Goal: Task Accomplishment & Management: Complete application form

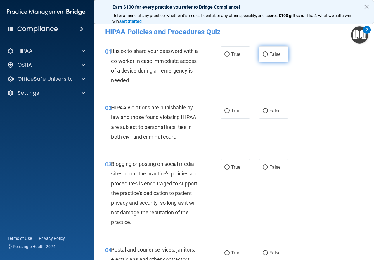
click at [262, 61] on label "False" at bounding box center [274, 54] width 30 height 16
click at [263, 57] on input "False" at bounding box center [265, 54] width 5 height 4
radio input "true"
click at [221, 109] on label "True" at bounding box center [236, 111] width 30 height 16
click at [224, 109] on input "True" at bounding box center [226, 111] width 5 height 4
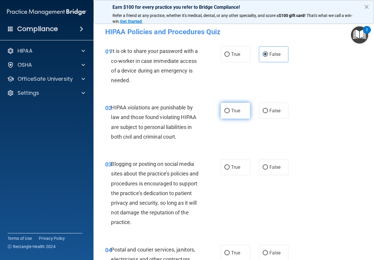
radio input "true"
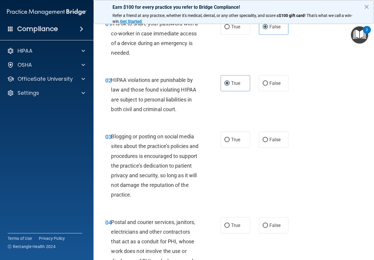
scroll to position [58, 0]
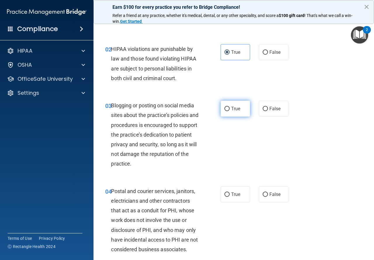
click at [231, 104] on label "True" at bounding box center [236, 109] width 30 height 16
click at [230, 107] on input "True" at bounding box center [226, 109] width 5 height 4
radio input "true"
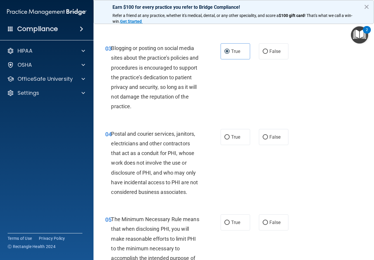
scroll to position [117, 0]
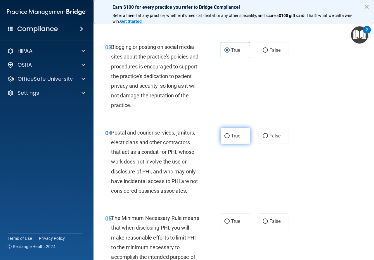
click at [234, 131] on label "True" at bounding box center [236, 136] width 30 height 16
click at [230, 134] on input "True" at bounding box center [226, 136] width 5 height 4
radio input "true"
click at [263, 136] on input "False" at bounding box center [265, 136] width 5 height 4
radio input "true"
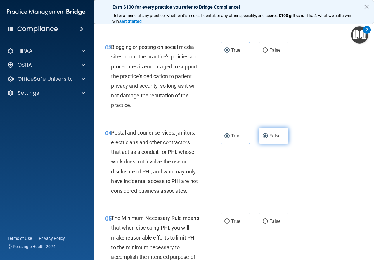
radio input "false"
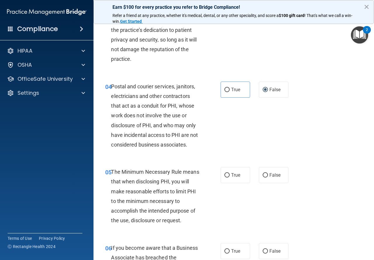
scroll to position [205, 0]
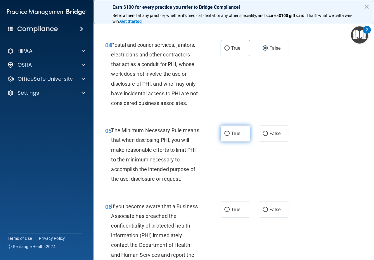
click at [233, 129] on label "True" at bounding box center [236, 133] width 30 height 16
click at [230, 132] on input "True" at bounding box center [226, 134] width 5 height 4
radio input "true"
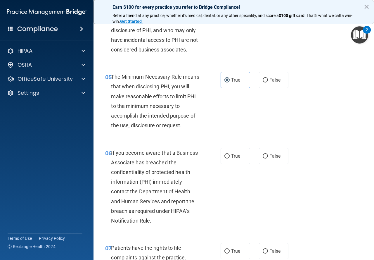
scroll to position [263, 0]
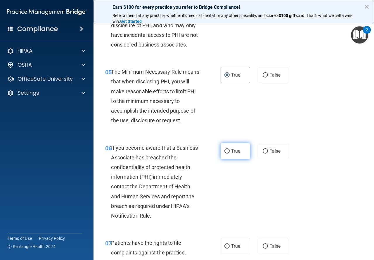
click at [229, 155] on label "True" at bounding box center [236, 151] width 30 height 16
click at [229, 153] on input "True" at bounding box center [226, 151] width 5 height 4
radio input "true"
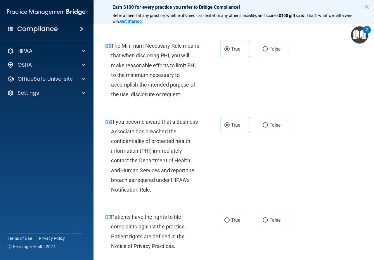
scroll to position [322, 0]
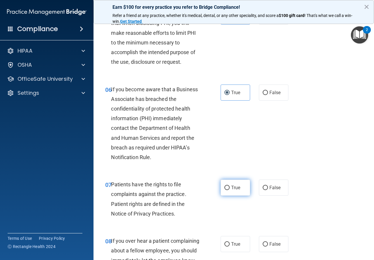
click at [221, 189] on label "True" at bounding box center [236, 187] width 30 height 16
click at [224, 189] on input "True" at bounding box center [226, 188] width 5 height 4
radio input "true"
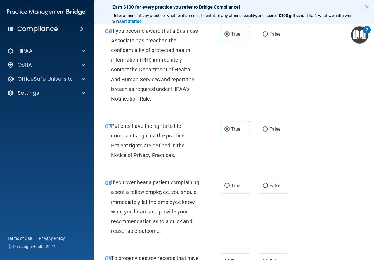
scroll to position [409, 0]
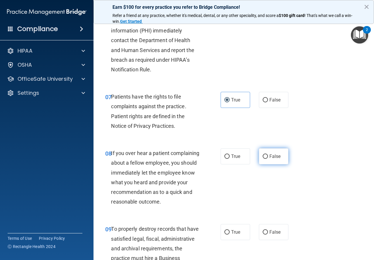
click at [278, 152] on label "False" at bounding box center [274, 156] width 30 height 16
click at [268, 154] on input "False" at bounding box center [265, 156] width 5 height 4
radio input "true"
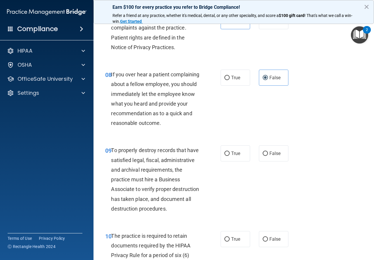
scroll to position [526, 0]
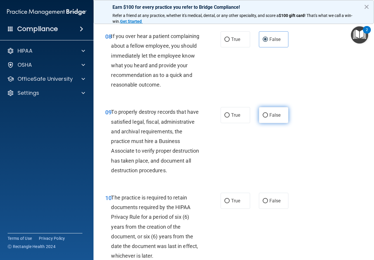
click at [263, 117] on input "False" at bounding box center [265, 115] width 5 height 4
radio input "true"
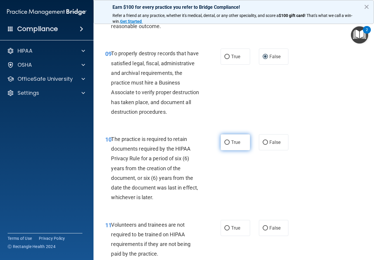
click at [227, 150] on label "True" at bounding box center [236, 142] width 30 height 16
click at [227, 145] on input "True" at bounding box center [226, 142] width 5 height 4
radio input "true"
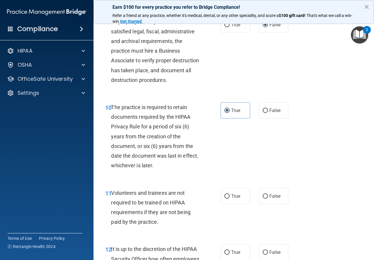
scroll to position [672, 0]
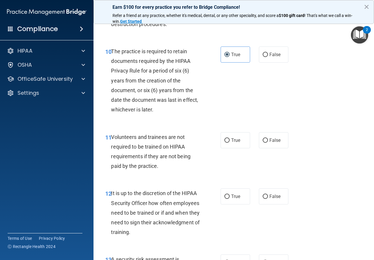
click at [269, 168] on div "11 Volunteers and trainees are not required to be trained on HIPAA requirements…" at bounding box center [234, 153] width 266 height 56
click at [269, 143] on span "False" at bounding box center [274, 140] width 11 height 6
click at [267, 143] on input "False" at bounding box center [265, 140] width 5 height 4
radio input "true"
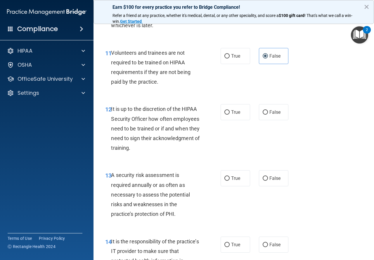
scroll to position [760, 0]
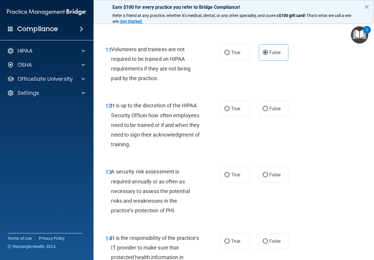
click at [215, 125] on div "12 It is up to the discretion of the HIPAA Security Officer how often employees…" at bounding box center [162, 126] width 133 height 51
click at [242, 117] on label "True" at bounding box center [236, 109] width 30 height 16
click at [230, 111] on input "True" at bounding box center [226, 109] width 5 height 4
radio input "true"
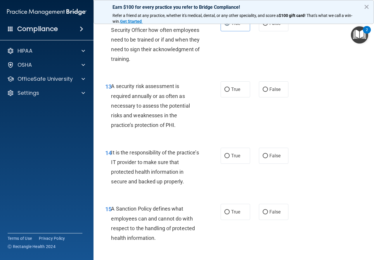
scroll to position [848, 0]
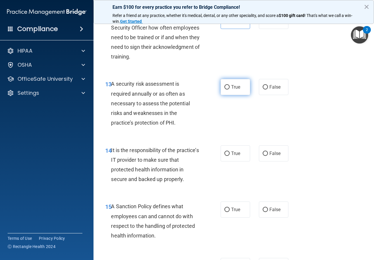
click at [234, 95] on label "True" at bounding box center [236, 87] width 30 height 16
click at [230, 89] on input "True" at bounding box center [226, 87] width 5 height 4
radio input "true"
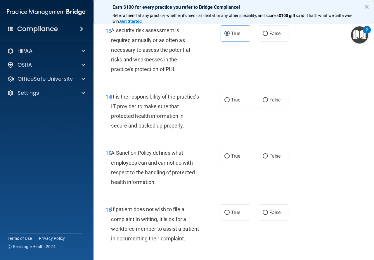
scroll to position [906, 0]
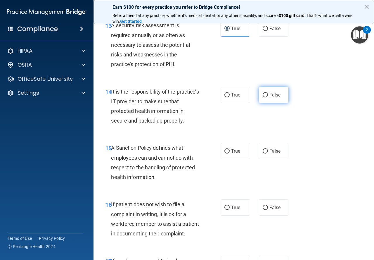
click at [273, 98] on span "False" at bounding box center [274, 95] width 11 height 6
click at [268, 97] on input "False" at bounding box center [265, 95] width 5 height 4
radio input "true"
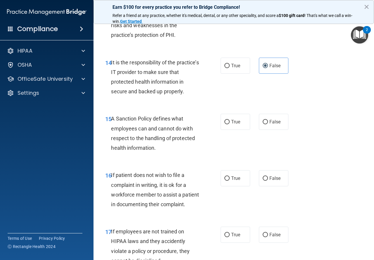
scroll to position [965, 0]
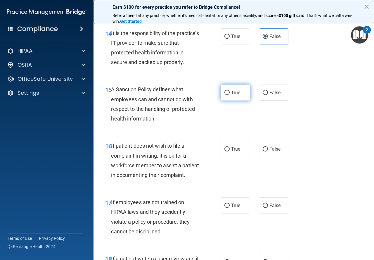
click at [221, 101] on label "True" at bounding box center [236, 92] width 30 height 16
click at [224, 95] on input "True" at bounding box center [226, 93] width 5 height 4
radio input "true"
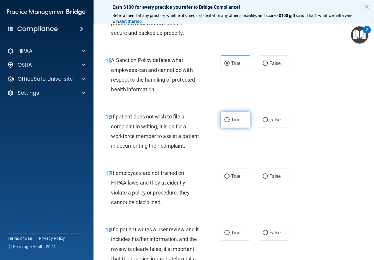
click at [226, 122] on input "True" at bounding box center [226, 120] width 5 height 4
radio input "true"
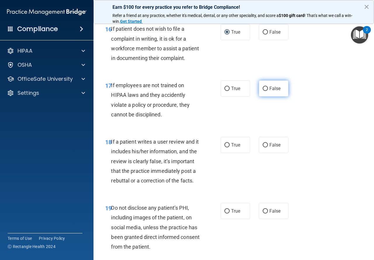
click at [269, 91] on span "False" at bounding box center [274, 89] width 11 height 6
click at [268, 91] on input "False" at bounding box center [265, 89] width 5 height 4
radio input "true"
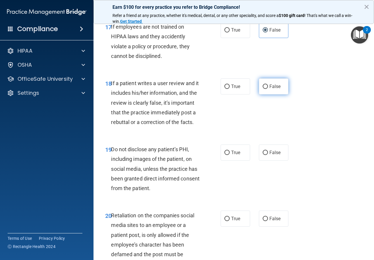
click at [262, 94] on label "False" at bounding box center [274, 86] width 30 height 16
click at [263, 89] on input "False" at bounding box center [265, 86] width 5 height 4
radio input "true"
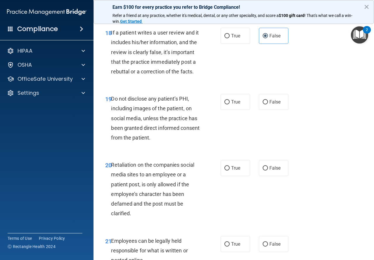
scroll to position [1198, 0]
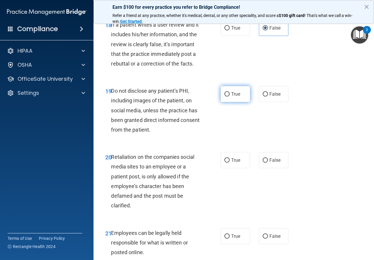
click at [227, 96] on input "True" at bounding box center [226, 94] width 5 height 4
radio input "true"
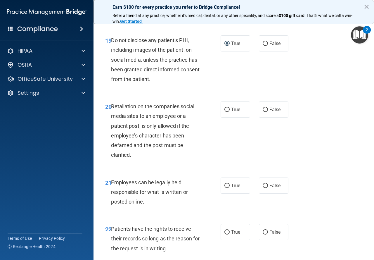
scroll to position [1257, 0]
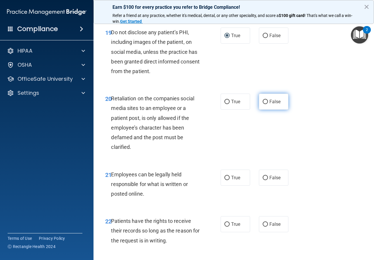
click at [274, 104] on span "False" at bounding box center [274, 102] width 11 height 6
click at [268, 104] on input "False" at bounding box center [265, 102] width 5 height 4
radio input "true"
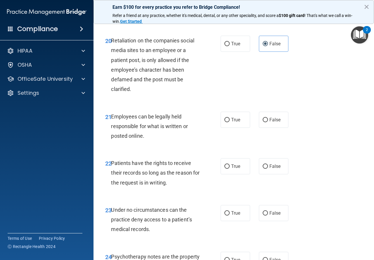
scroll to position [1315, 0]
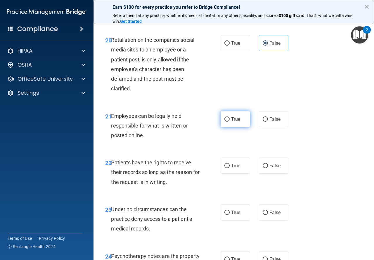
click at [233, 122] on span "True" at bounding box center [235, 119] width 9 height 6
click at [230, 122] on input "True" at bounding box center [226, 119] width 5 height 4
radio input "true"
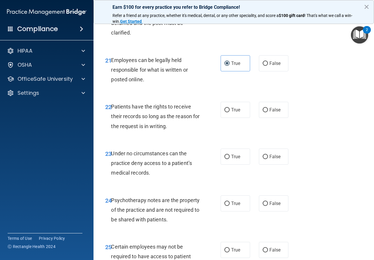
scroll to position [1374, 0]
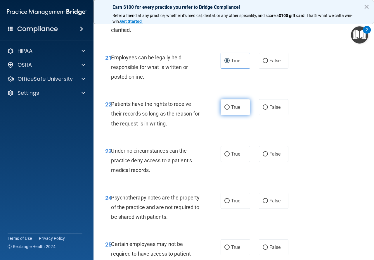
click at [228, 115] on label "True" at bounding box center [236, 107] width 30 height 16
click at [228, 110] on input "True" at bounding box center [226, 107] width 5 height 4
radio input "true"
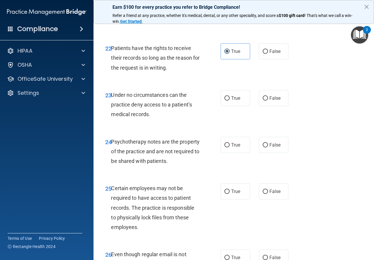
scroll to position [1432, 0]
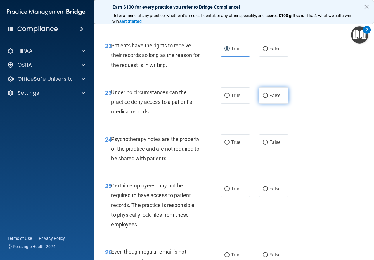
click at [262, 103] on label "False" at bounding box center [274, 95] width 30 height 16
click at [263, 98] on input "False" at bounding box center [265, 96] width 5 height 4
radio input "true"
click at [221, 103] on label "True" at bounding box center [236, 95] width 30 height 16
click at [224, 98] on input "True" at bounding box center [226, 96] width 5 height 4
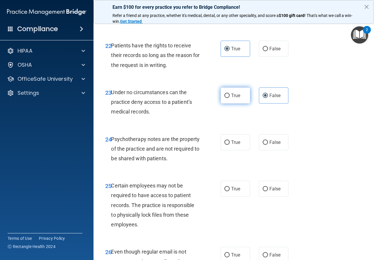
radio input "true"
radio input "false"
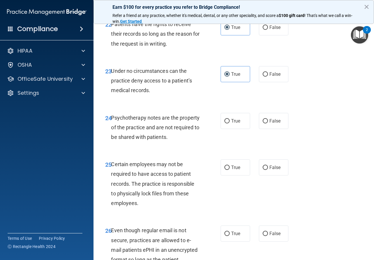
scroll to position [1491, 0]
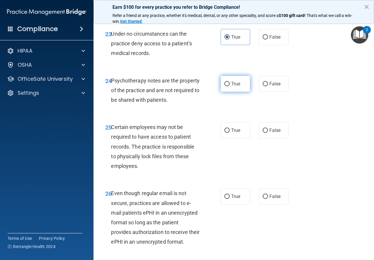
click at [230, 92] on label "True" at bounding box center [236, 84] width 30 height 16
click at [230, 86] on input "True" at bounding box center [226, 84] width 5 height 4
radio input "true"
click at [221, 138] on label "True" at bounding box center [236, 130] width 30 height 16
click at [224, 133] on input "True" at bounding box center [226, 130] width 5 height 4
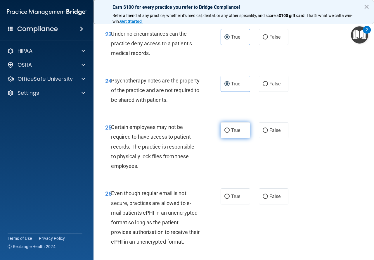
radio input "true"
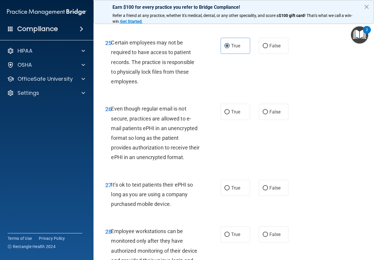
scroll to position [1578, 0]
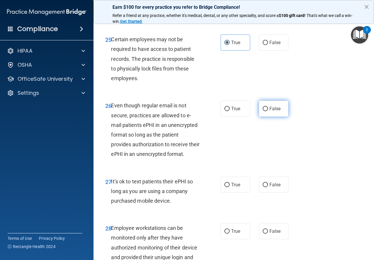
click at [274, 111] on span "False" at bounding box center [274, 109] width 11 height 6
click at [268, 111] on input "False" at bounding box center [265, 109] width 5 height 4
radio input "true"
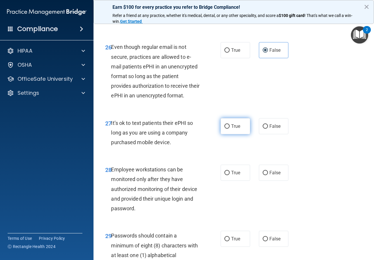
click at [225, 129] on input "True" at bounding box center [226, 126] width 5 height 4
radio input "true"
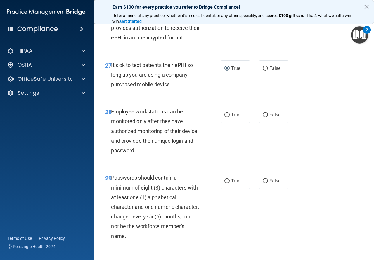
scroll to position [1695, 0]
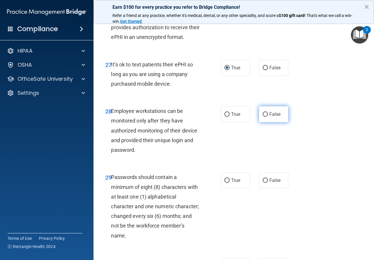
click at [264, 117] on input "False" at bounding box center [265, 114] width 5 height 4
radio input "true"
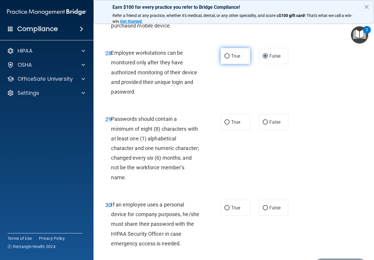
scroll to position [1754, 0]
click at [231, 125] on span "True" at bounding box center [235, 122] width 9 height 6
click at [229, 124] on input "True" at bounding box center [226, 122] width 5 height 4
radio input "true"
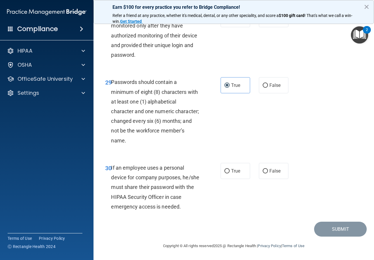
scroll to position [1829, 0]
click at [271, 163] on label "False" at bounding box center [274, 171] width 30 height 16
click at [268, 169] on input "False" at bounding box center [265, 171] width 5 height 4
radio input "true"
click at [329, 228] on button "Submit" at bounding box center [340, 229] width 53 height 15
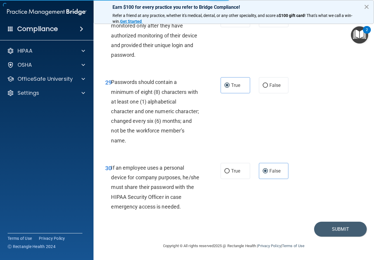
click at [368, 7] on button "×" at bounding box center [367, 6] width 6 height 9
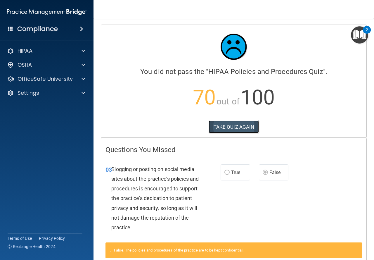
click at [229, 121] on button "TAKE QUIZ AGAIN" at bounding box center [234, 126] width 51 height 13
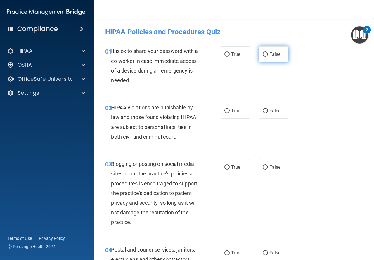
click at [266, 55] on label "False" at bounding box center [274, 54] width 30 height 16
click at [266, 55] on input "False" at bounding box center [265, 54] width 5 height 4
radio input "true"
click at [232, 117] on label "True" at bounding box center [236, 111] width 30 height 16
click at [230, 113] on input "True" at bounding box center [226, 111] width 5 height 4
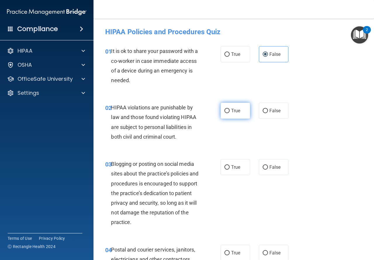
radio input "true"
click at [269, 167] on span "False" at bounding box center [274, 167] width 11 height 6
click at [268, 167] on input "False" at bounding box center [265, 167] width 5 height 4
radio input "true"
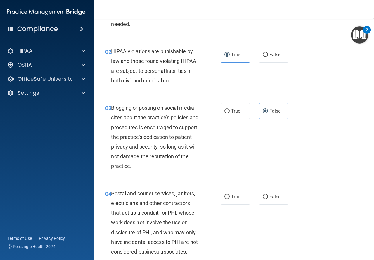
scroll to position [88, 0]
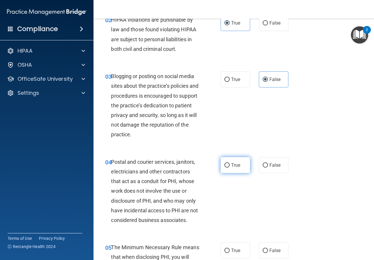
click at [231, 165] on span "True" at bounding box center [235, 165] width 9 height 6
click at [230, 165] on input "True" at bounding box center [226, 165] width 5 height 4
radio input "true"
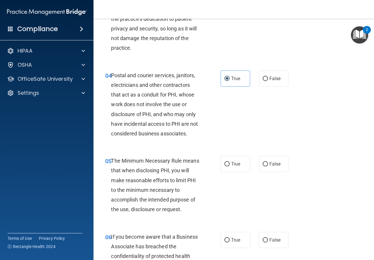
scroll to position [175, 0]
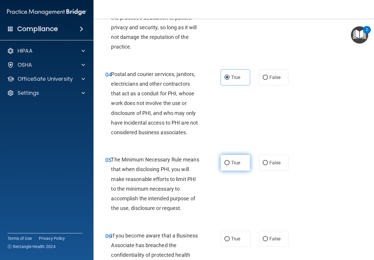
click at [222, 158] on label "True" at bounding box center [236, 163] width 30 height 16
click at [224, 161] on input "True" at bounding box center [226, 163] width 5 height 4
radio input "true"
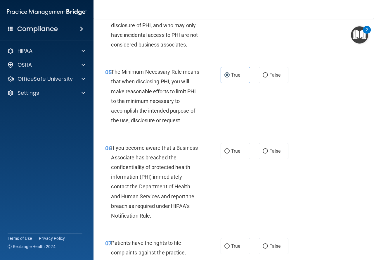
click at [256, 150] on div "True False" at bounding box center [256, 151] width 71 height 16
click at [269, 152] on span "False" at bounding box center [274, 151] width 11 height 6
click at [268, 152] on input "False" at bounding box center [265, 151] width 5 height 4
radio input "true"
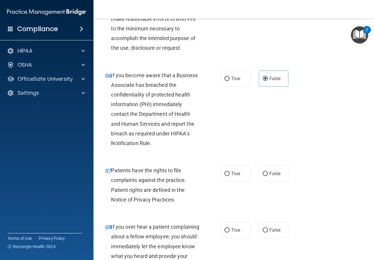
scroll to position [351, 0]
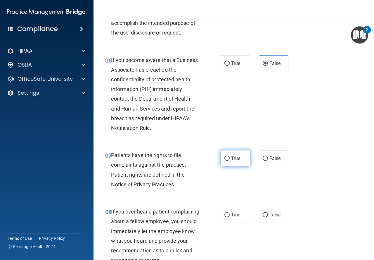
click at [227, 165] on label "True" at bounding box center [236, 158] width 30 height 16
click at [227, 161] on input "True" at bounding box center [226, 158] width 5 height 4
radio input "true"
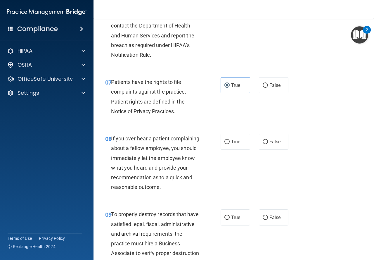
scroll to position [438, 0]
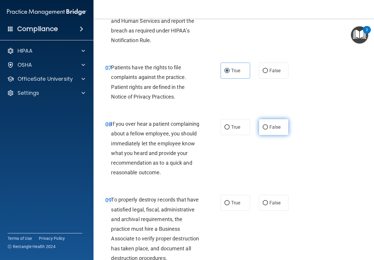
click at [268, 130] on label "False" at bounding box center [274, 127] width 30 height 16
click at [268, 129] on input "False" at bounding box center [265, 127] width 5 height 4
radio input "true"
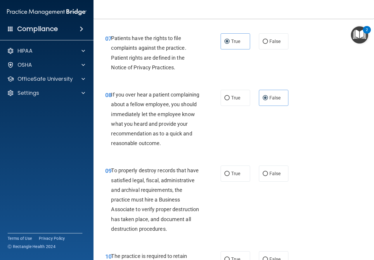
scroll to position [497, 0]
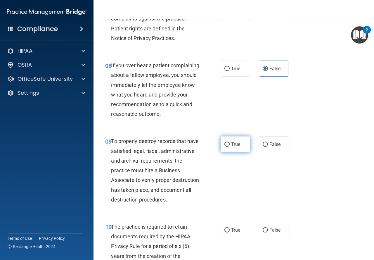
click at [236, 152] on label "True" at bounding box center [236, 144] width 30 height 16
click at [230, 147] on input "True" at bounding box center [226, 144] width 5 height 4
radio input "true"
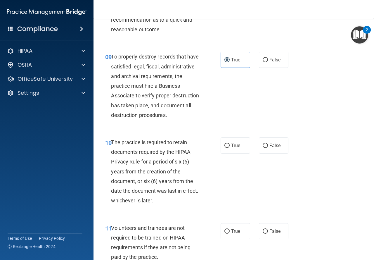
scroll to position [585, 0]
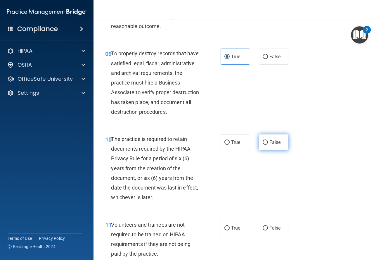
click at [277, 150] on label "False" at bounding box center [274, 142] width 30 height 16
click at [268, 145] on input "False" at bounding box center [265, 142] width 5 height 4
radio input "true"
click at [246, 150] on label "True" at bounding box center [236, 142] width 30 height 16
click at [230, 145] on input "True" at bounding box center [226, 142] width 5 height 4
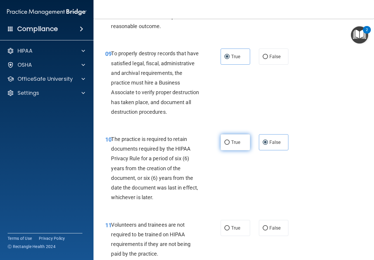
radio input "true"
radio input "false"
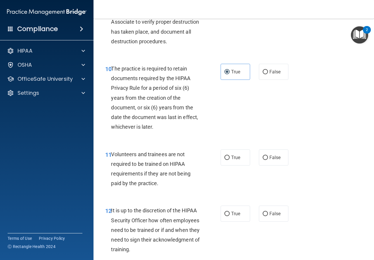
scroll to position [672, 0]
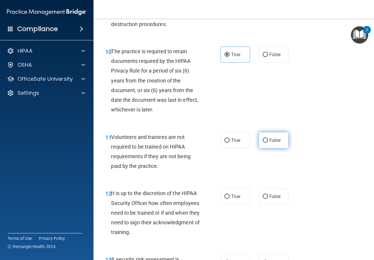
click at [263, 143] on input "False" at bounding box center [265, 140] width 5 height 4
radio input "true"
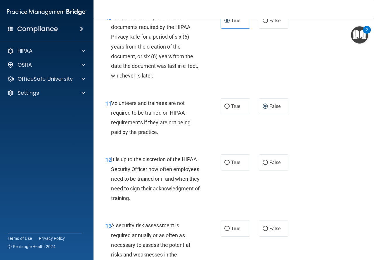
scroll to position [789, 0]
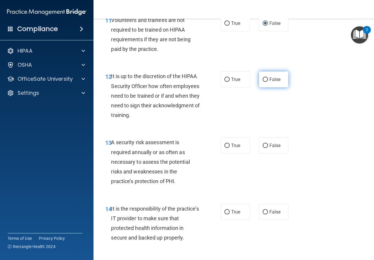
click at [269, 82] on span "False" at bounding box center [274, 80] width 11 height 6
click at [268, 82] on input "False" at bounding box center [265, 79] width 5 height 4
radio input "true"
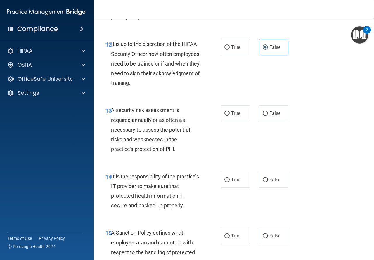
scroll to position [848, 0]
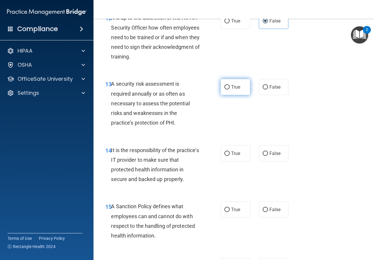
click at [221, 95] on label "True" at bounding box center [236, 87] width 30 height 16
click at [224, 89] on input "True" at bounding box center [226, 87] width 5 height 4
radio input "true"
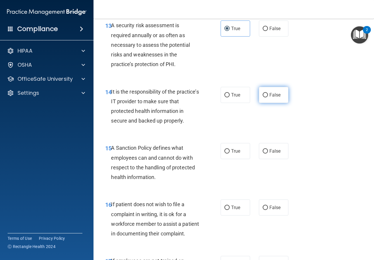
click at [263, 97] on input "False" at bounding box center [265, 95] width 5 height 4
radio input "true"
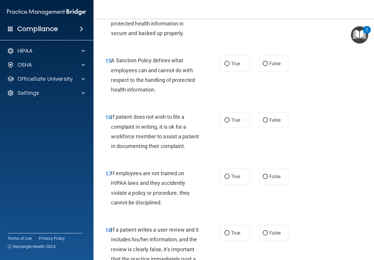
scroll to position [994, 0]
drag, startPoint x: 257, startPoint y: 79, endPoint x: 251, endPoint y: 83, distance: 7.1
click at [259, 71] on label "False" at bounding box center [274, 63] width 30 height 16
click at [263, 66] on input "False" at bounding box center [265, 63] width 5 height 4
radio input "true"
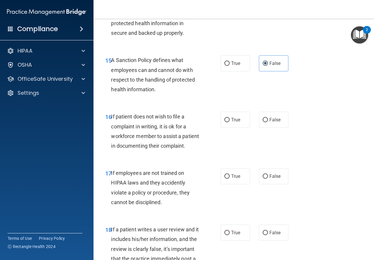
scroll to position [1023, 0]
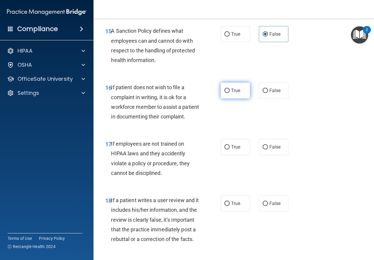
click at [231, 93] on span "True" at bounding box center [235, 91] width 9 height 6
click at [229, 93] on input "True" at bounding box center [226, 91] width 5 height 4
radio input "true"
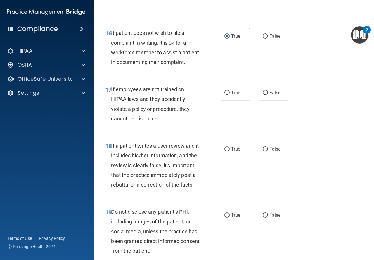
scroll to position [1081, 0]
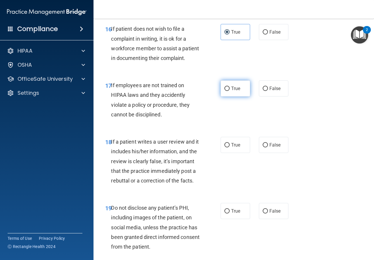
click at [236, 96] on label "True" at bounding box center [236, 88] width 30 height 16
click at [230, 91] on input "True" at bounding box center [226, 89] width 5 height 4
radio input "true"
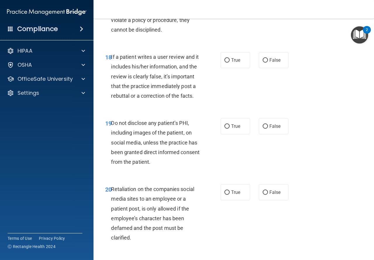
scroll to position [1169, 0]
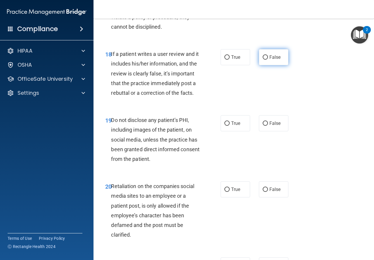
click at [270, 65] on label "False" at bounding box center [274, 57] width 30 height 16
click at [268, 60] on input "False" at bounding box center [265, 57] width 5 height 4
radio input "true"
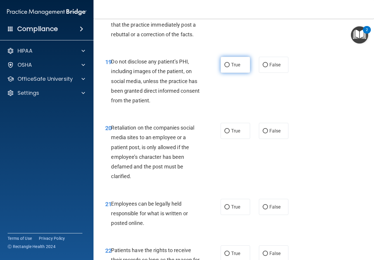
click at [236, 68] on span "True" at bounding box center [235, 65] width 9 height 6
click at [230, 67] on input "True" at bounding box center [226, 65] width 5 height 4
radio input "true"
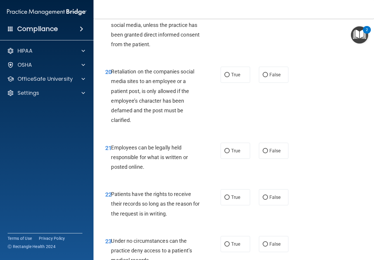
scroll to position [1286, 0]
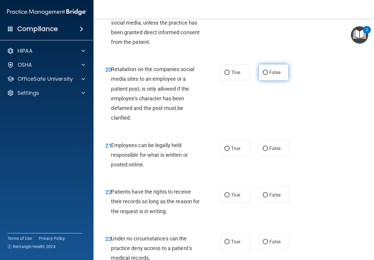
click at [277, 75] on span "False" at bounding box center [274, 73] width 11 height 6
click at [268, 75] on input "False" at bounding box center [265, 72] width 5 height 4
radio input "true"
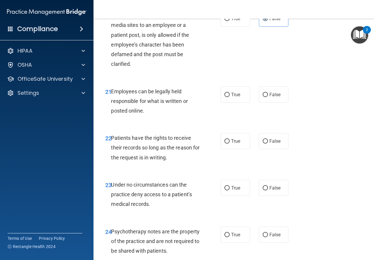
scroll to position [1345, 0]
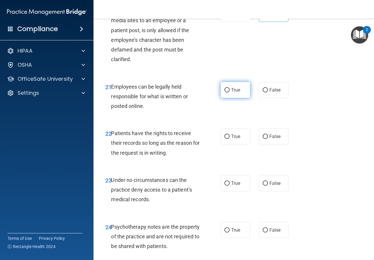
click at [222, 98] on label "True" at bounding box center [236, 90] width 30 height 16
click at [224, 92] on input "True" at bounding box center [226, 90] width 5 height 4
radio input "true"
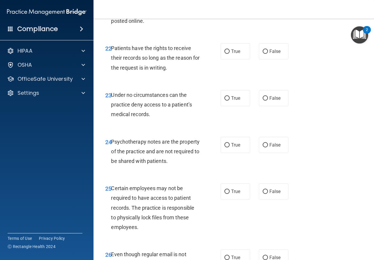
scroll to position [1432, 0]
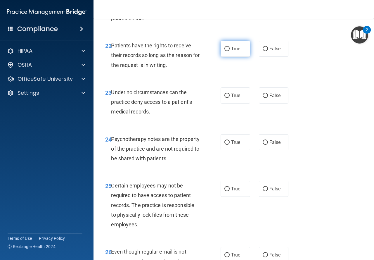
click at [228, 57] on label "True" at bounding box center [236, 49] width 30 height 16
click at [228, 51] on input "True" at bounding box center [226, 49] width 5 height 4
radio input "true"
click at [266, 57] on label "False" at bounding box center [274, 49] width 30 height 16
click at [266, 51] on input "False" at bounding box center [265, 49] width 5 height 4
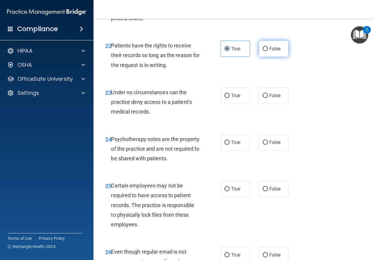
radio input "true"
radio input "false"
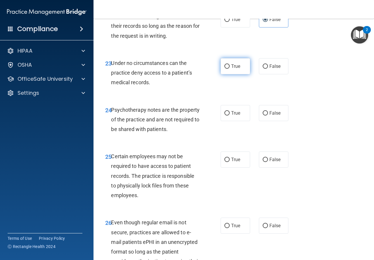
click at [221, 74] on label "True" at bounding box center [236, 66] width 30 height 16
click at [224, 69] on input "True" at bounding box center [226, 66] width 5 height 4
radio input "true"
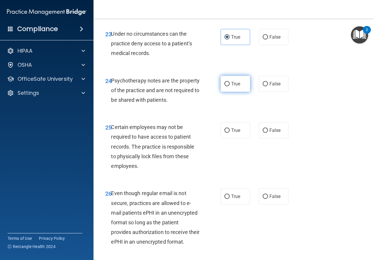
click at [237, 87] on span "True" at bounding box center [235, 84] width 9 height 6
click at [230, 86] on input "True" at bounding box center [226, 84] width 5 height 4
radio input "true"
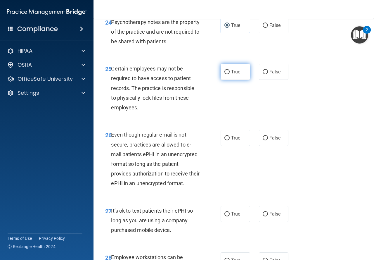
click at [227, 80] on label "True" at bounding box center [236, 72] width 30 height 16
click at [227, 74] on input "True" at bounding box center [226, 72] width 5 height 4
radio input "true"
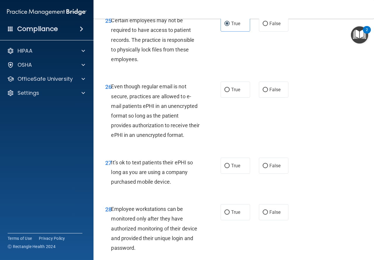
scroll to position [1608, 0]
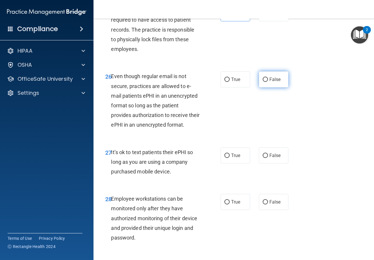
click at [259, 87] on label "False" at bounding box center [274, 79] width 30 height 16
click at [263, 82] on input "False" at bounding box center [265, 79] width 5 height 4
radio input "true"
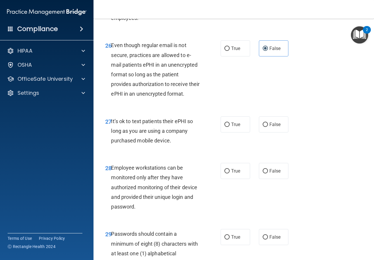
scroll to position [1695, 0]
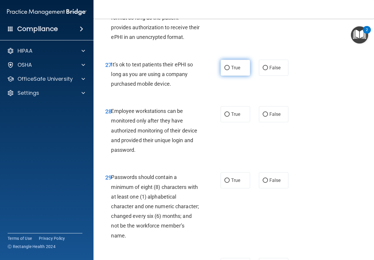
click at [231, 70] on span "True" at bounding box center [235, 68] width 9 height 6
click at [230, 70] on input "True" at bounding box center [226, 68] width 5 height 4
radio input "true"
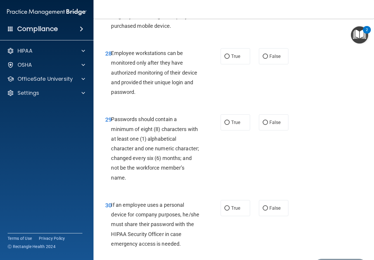
scroll to position [1754, 0]
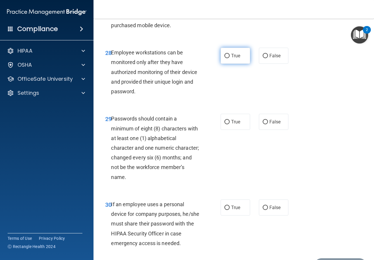
click at [229, 64] on label "True" at bounding box center [236, 56] width 30 height 16
click at [229, 58] on input "True" at bounding box center [226, 56] width 5 height 4
radio input "true"
click at [259, 64] on label "False" at bounding box center [274, 56] width 30 height 16
click at [263, 58] on input "False" at bounding box center [265, 56] width 5 height 4
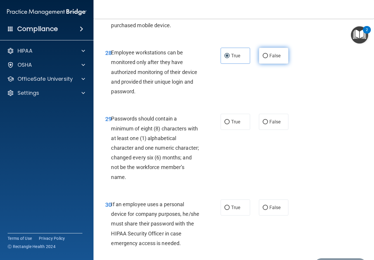
radio input "true"
click at [235, 58] on span "True" at bounding box center [235, 56] width 9 height 6
click at [230, 58] on input "True" at bounding box center [226, 56] width 5 height 4
radio input "true"
radio input "false"
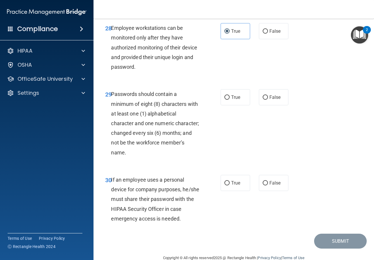
scroll to position [1812, 0]
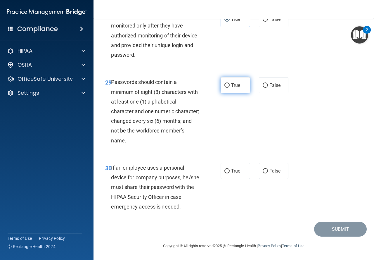
click at [239, 93] on label "True" at bounding box center [236, 85] width 30 height 16
click at [230, 88] on input "True" at bounding box center [226, 85] width 5 height 4
radio input "true"
click at [274, 172] on span "False" at bounding box center [274, 171] width 11 height 6
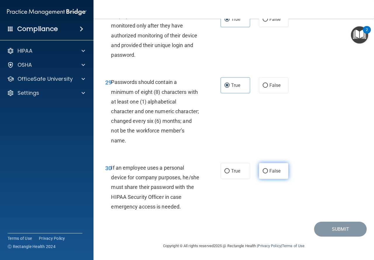
click at [268, 172] on input "False" at bounding box center [265, 171] width 5 height 4
radio input "true"
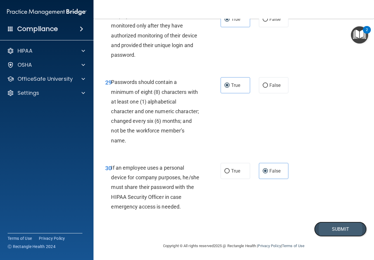
click at [329, 229] on button "Submit" at bounding box center [340, 229] width 53 height 15
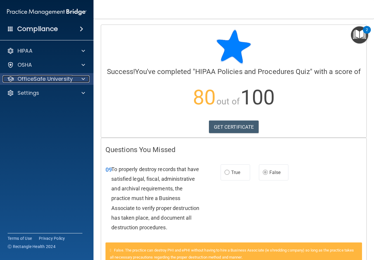
click at [65, 77] on p "OfficeSafe University" at bounding box center [45, 78] width 55 height 7
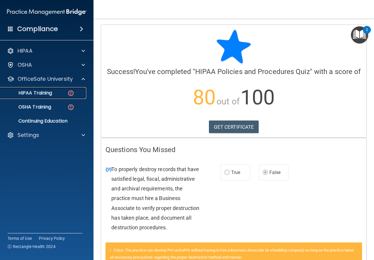
click at [47, 92] on p "HIPAA Training" at bounding box center [28, 93] width 48 height 6
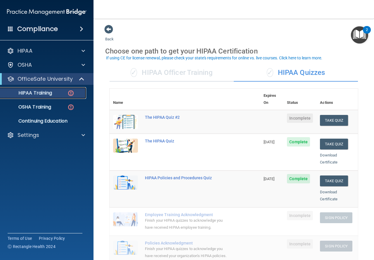
scroll to position [29, 0]
